Goal: Information Seeking & Learning: Check status

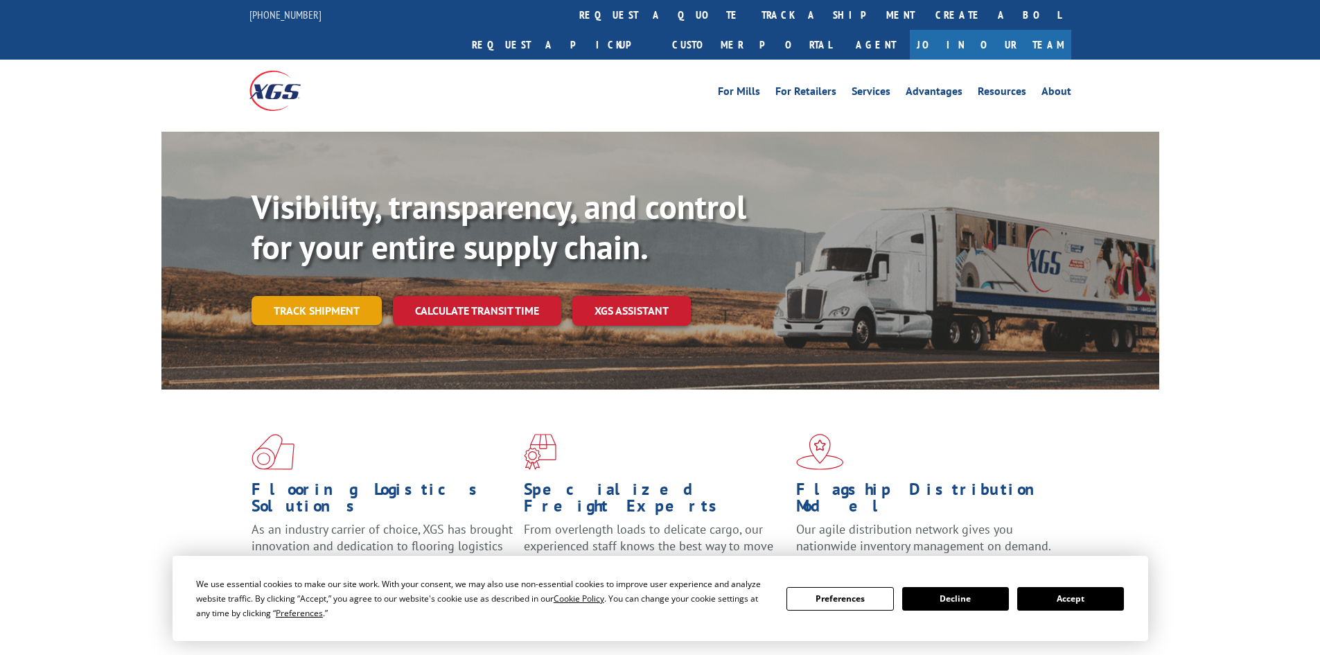
click at [311, 296] on link "Track shipment" at bounding box center [317, 310] width 130 height 29
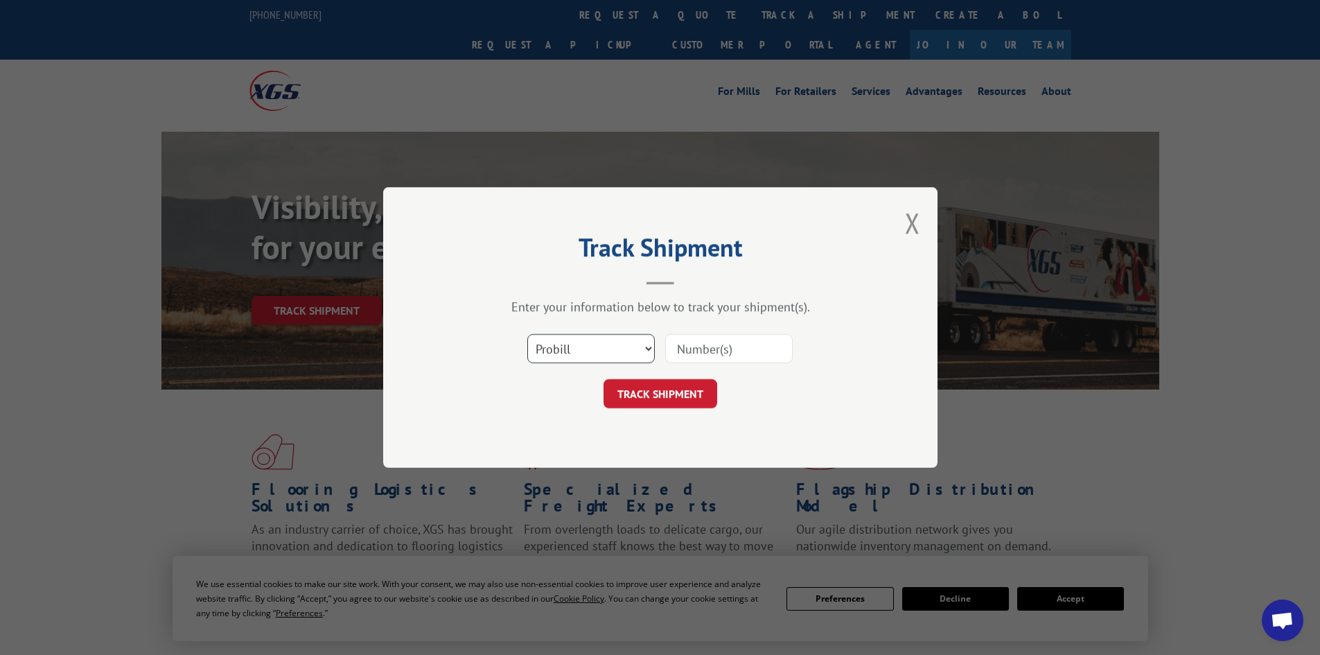
click at [628, 353] on select "Select category... Probill BOL PO" at bounding box center [590, 348] width 127 height 29
select select "bol"
click at [527, 334] on select "Select category... Probill BOL PO" at bounding box center [590, 348] width 127 height 29
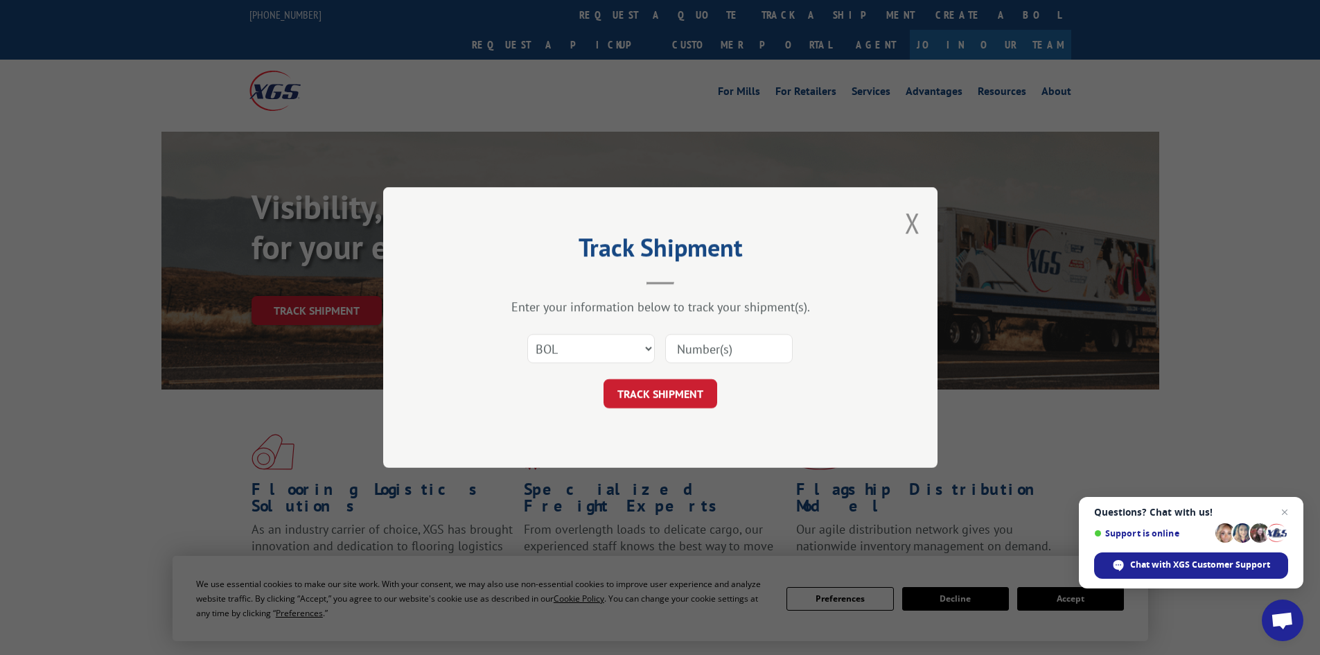
click at [692, 346] on input at bounding box center [728, 348] width 127 height 29
type input "7056695"
click button "TRACK SHIPMENT" at bounding box center [661, 393] width 114 height 29
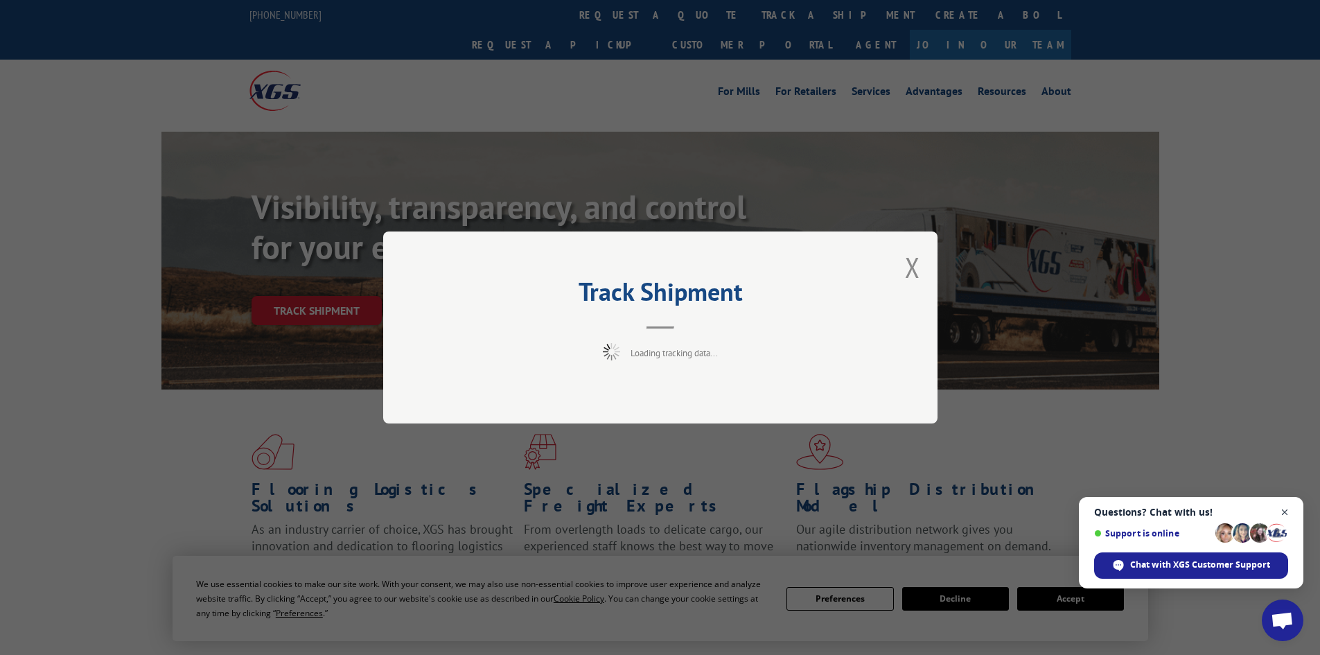
click at [1283, 511] on span "Close chat" at bounding box center [1284, 512] width 17 height 17
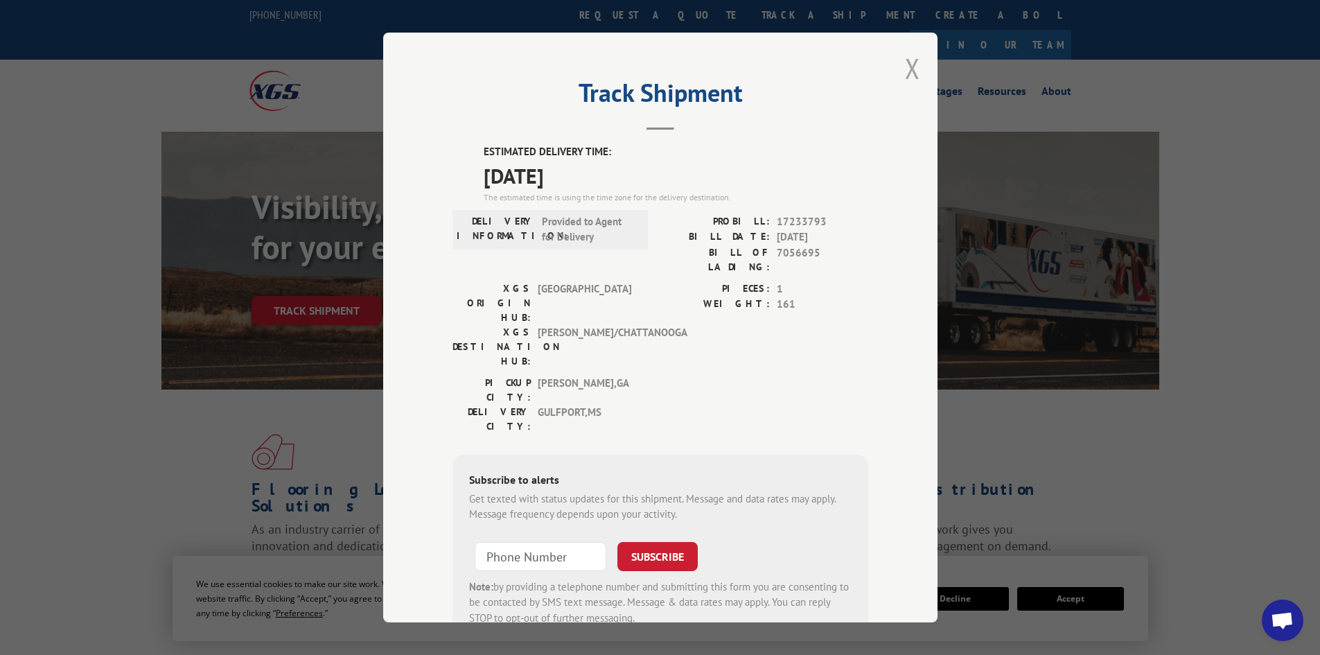
click at [905, 70] on button "Close modal" at bounding box center [912, 68] width 15 height 37
